Goal: Task Accomplishment & Management: Complete application form

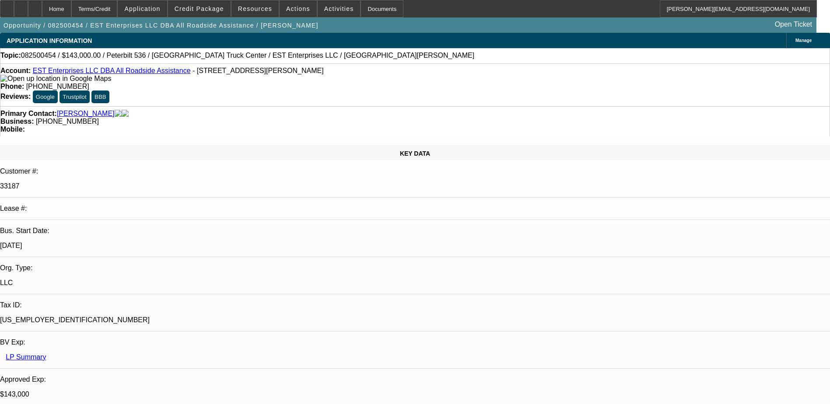
select select "0"
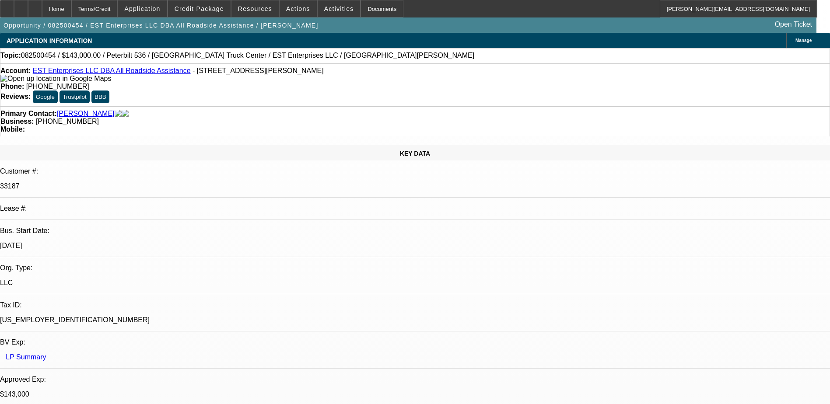
select select "0"
select select "2"
select select "0"
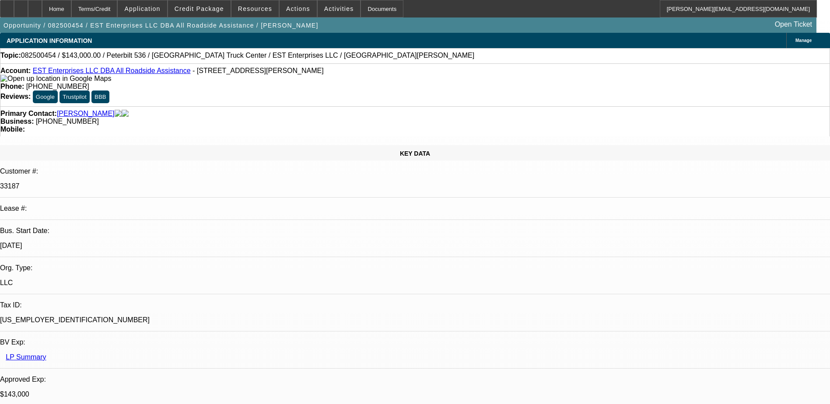
select select "2"
select select "0.1"
select select "1"
select select "2"
select select "6"
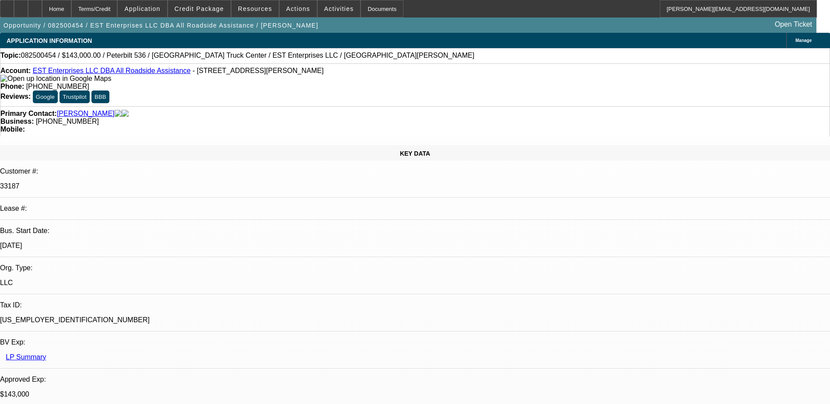
select select "1"
select select "2"
select select "6"
select select "1"
select select "2"
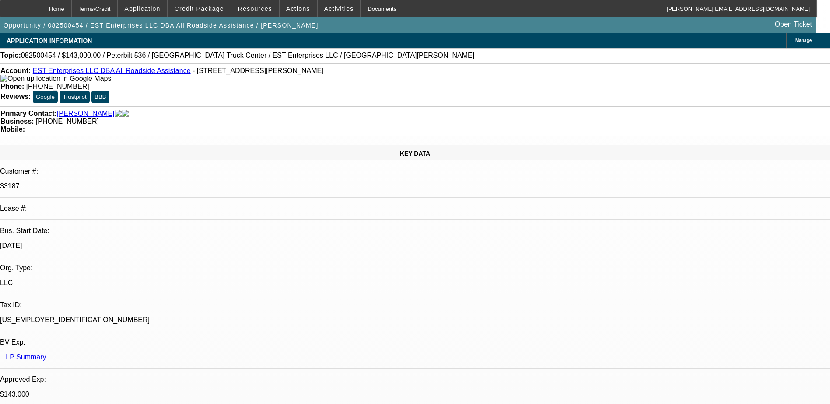
select select "6"
select select "1"
select select "2"
select select "4"
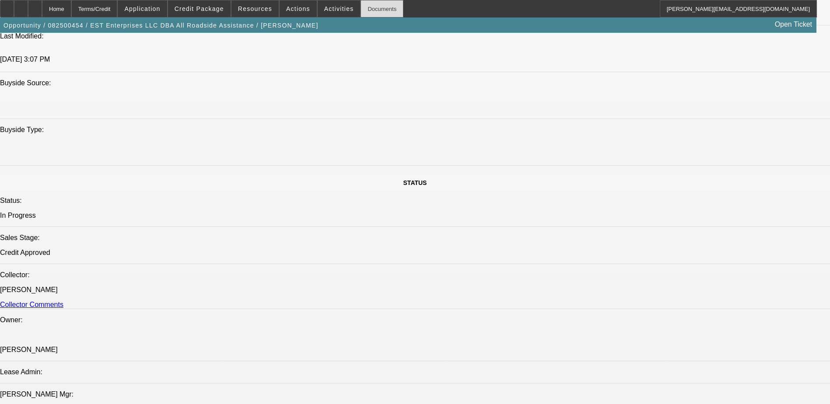
scroll to position [787, 0]
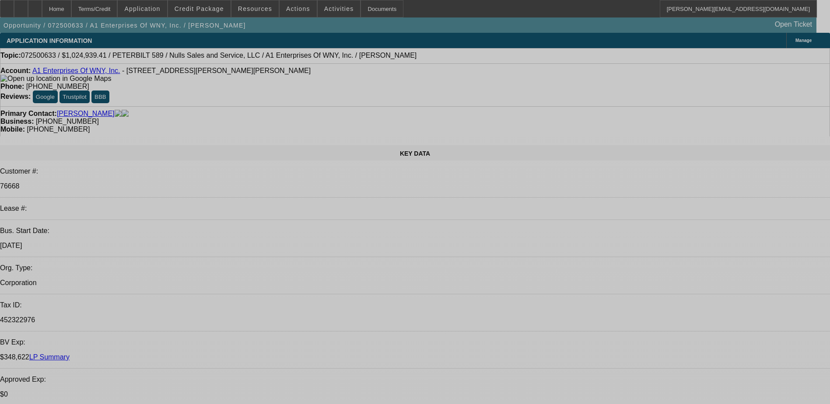
select select "0.1"
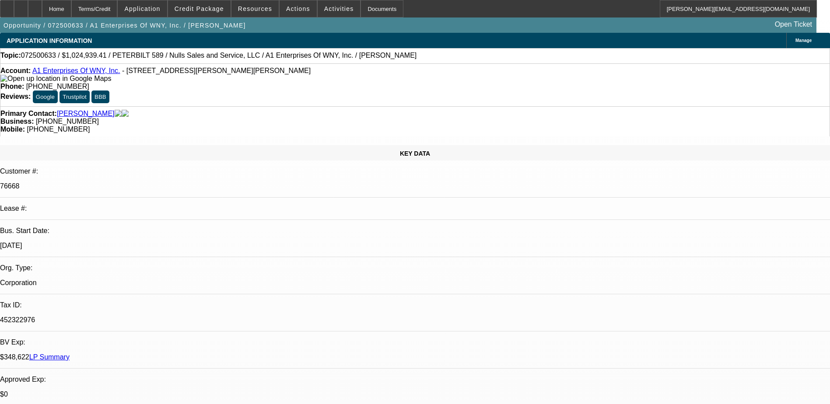
select select "2"
select select "0.1"
select select "2"
select select "0.1"
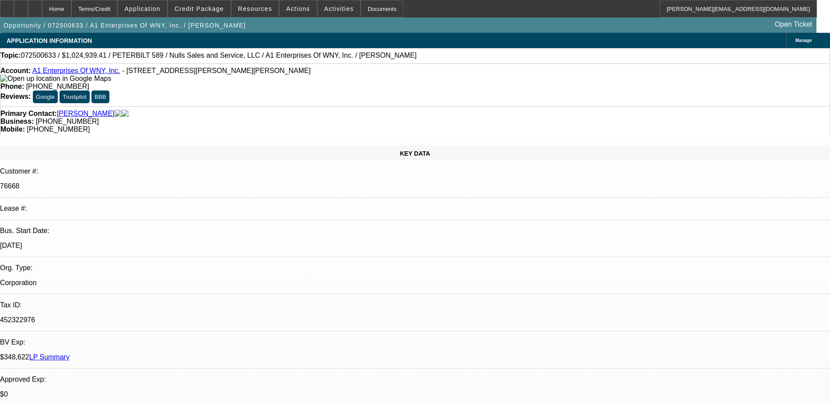
select select "1"
select select "2"
select select "4"
select select "1"
select select "2"
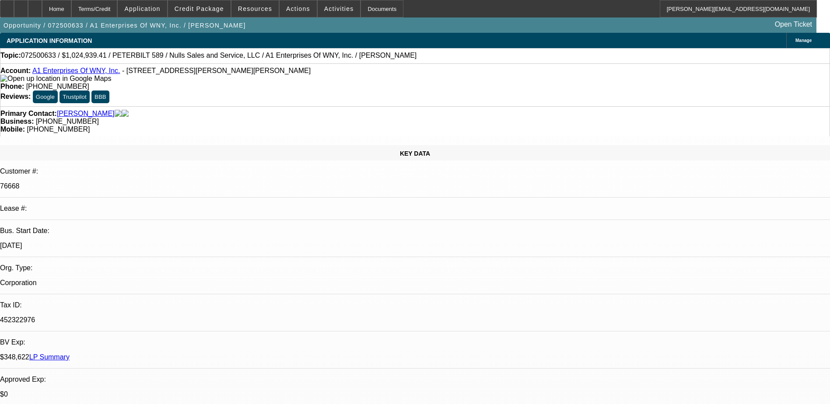
select select "4"
